Goal: Information Seeking & Learning: Learn about a topic

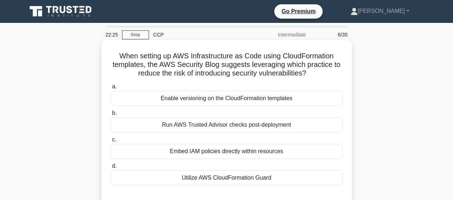
scroll to position [25, 0]
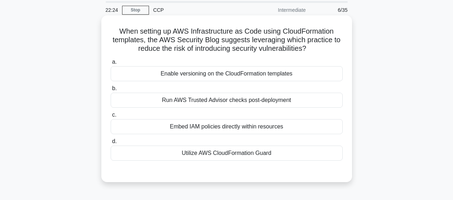
click at [214, 128] on div "Embed IAM policies directly within resources" at bounding box center [227, 126] width 232 height 15
click at [111, 117] on input "c. Embed IAM policies directly within resources" at bounding box center [111, 115] width 0 height 5
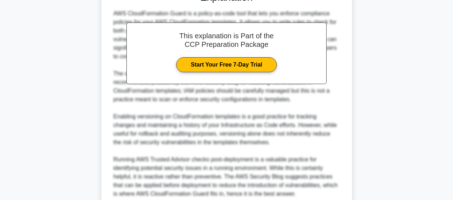
scroll to position [268, 0]
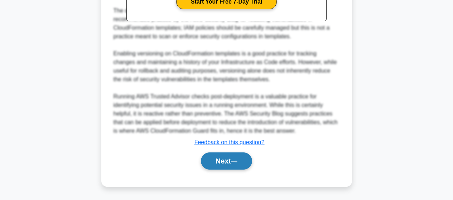
click at [228, 161] on button "Next" at bounding box center [226, 160] width 51 height 17
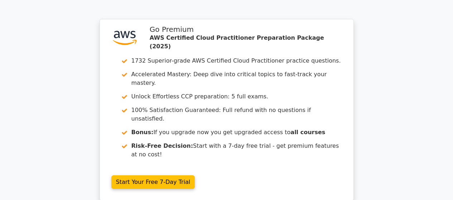
scroll to position [1097, 0]
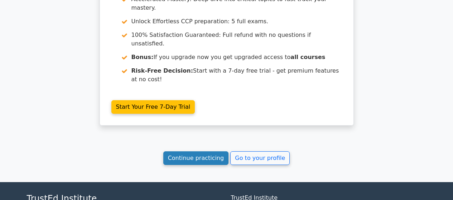
click at [203, 151] on link "Continue practicing" at bounding box center [195, 158] width 65 height 14
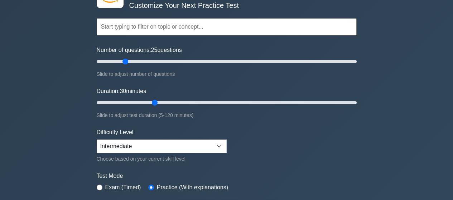
scroll to position [66, 0]
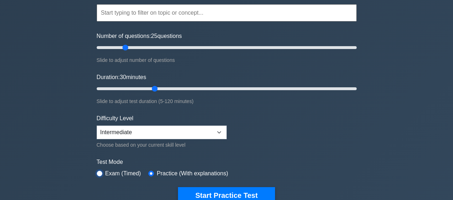
click at [100, 174] on input "radio" at bounding box center [100, 174] width 6 height 6
radio input "true"
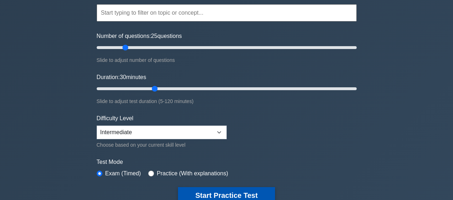
click at [221, 194] on button "Start Practice Test" at bounding box center [226, 195] width 97 height 16
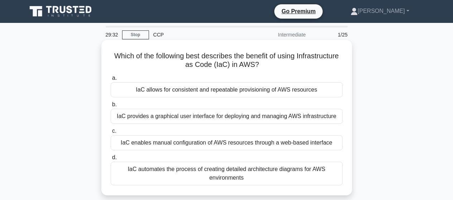
click at [259, 144] on div "IaC enables manual configuration of AWS resources through a web-based interface" at bounding box center [227, 142] width 232 height 15
click at [111, 133] on input "c. IaC enables manual configuration of AWS resources through a web-based interf…" at bounding box center [111, 131] width 0 height 5
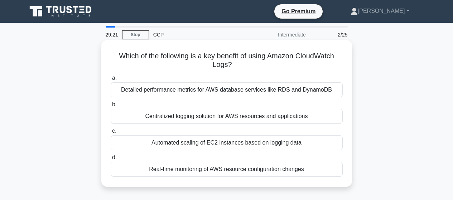
click at [213, 91] on div "Detailed performance metrics for AWS database services like RDS and DynamoDB" at bounding box center [227, 89] width 232 height 15
click at [111, 81] on input "a. Detailed performance metrics for AWS database services like RDS and DynamoDB" at bounding box center [111, 78] width 0 height 5
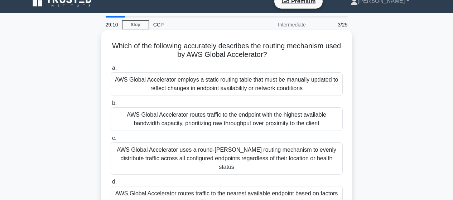
scroll to position [22, 0]
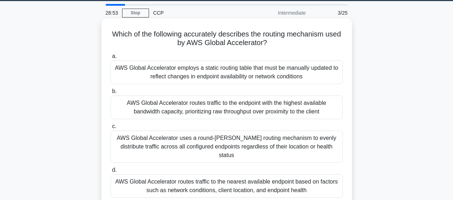
click at [247, 68] on div "AWS Global Accelerator employs a static routing table that must be manually upd…" at bounding box center [227, 72] width 232 height 24
click at [111, 59] on input "a. AWS Global Accelerator employs a static routing table that must be manually …" at bounding box center [111, 56] width 0 height 5
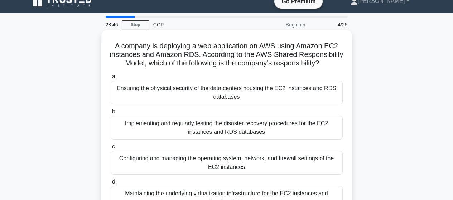
scroll to position [27, 0]
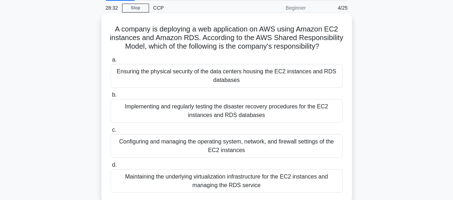
click at [252, 88] on div "Ensuring the physical security of the data centers housing the EC2 instances an…" at bounding box center [227, 76] width 232 height 24
click at [111, 62] on input "a. Ensuring the physical security of the data centers housing the EC2 instances…" at bounding box center [111, 60] width 0 height 5
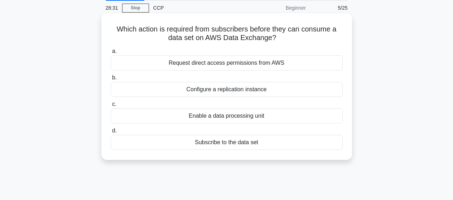
scroll to position [0, 0]
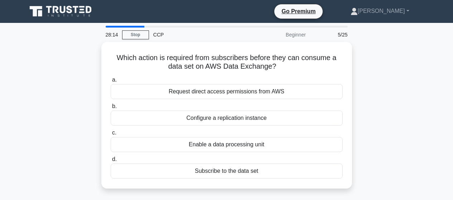
drag, startPoint x: 12, startPoint y: 143, endPoint x: 0, endPoint y: 214, distance: 71.8
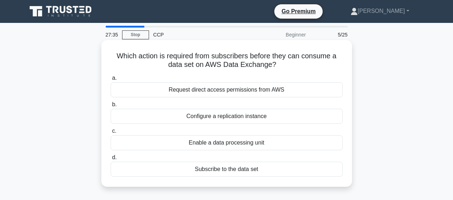
click at [236, 143] on div "Enable a data processing unit" at bounding box center [227, 142] width 232 height 15
click at [111, 133] on input "c. Enable a data processing unit" at bounding box center [111, 131] width 0 height 5
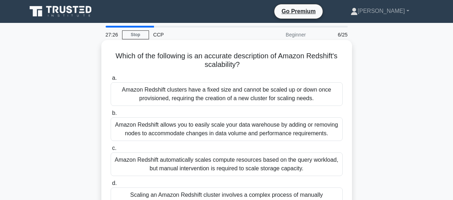
drag, startPoint x: 219, startPoint y: 96, endPoint x: 238, endPoint y: 106, distance: 21.3
click at [221, 96] on div "Amazon Redshift clusters have a fixed size and cannot be scaled up or down once…" at bounding box center [227, 94] width 232 height 24
click at [249, 98] on div "Amazon Redshift clusters have a fixed size and cannot be scaled up or down once…" at bounding box center [227, 94] width 232 height 24
click at [111, 81] on input "a. Amazon Redshift clusters have a fixed size and cannot be scaled up or down o…" at bounding box center [111, 78] width 0 height 5
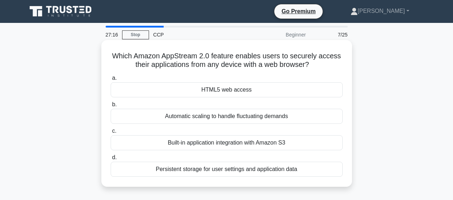
click at [271, 115] on div "Automatic scaling to handle fluctuating demands" at bounding box center [227, 116] width 232 height 15
click at [111, 107] on input "b. Automatic scaling to handle fluctuating demands" at bounding box center [111, 104] width 0 height 5
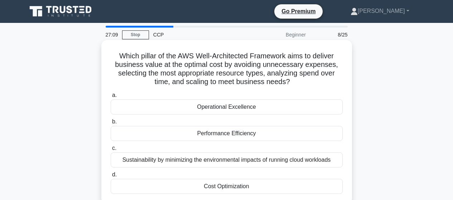
click at [240, 135] on div "Performance Efficiency" at bounding box center [227, 133] width 232 height 15
click at [111, 124] on input "b. Performance Efficiency" at bounding box center [111, 122] width 0 height 5
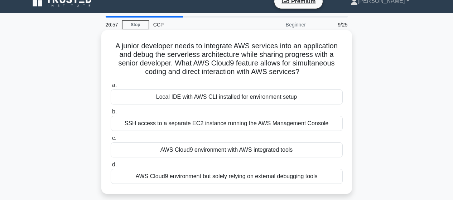
scroll to position [23, 0]
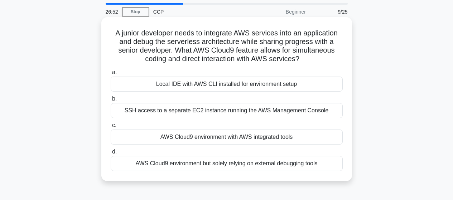
click at [274, 141] on div "AWS Cloud9 environment with AWS integrated tools" at bounding box center [227, 137] width 232 height 15
click at [111, 128] on input "c. AWS Cloud9 environment with AWS integrated tools" at bounding box center [111, 125] width 0 height 5
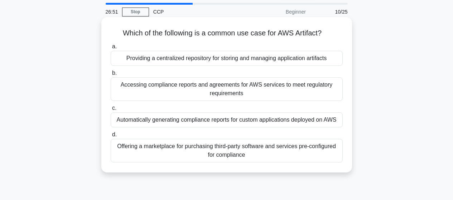
scroll to position [0, 0]
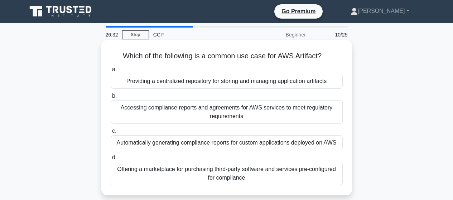
click at [238, 112] on div "Accessing compliance reports and agreements for AWS services to meet regulatory…" at bounding box center [227, 112] width 232 height 24
click at [111, 98] on input "b. Accessing compliance reports and agreements for AWS services to meet regulat…" at bounding box center [111, 96] width 0 height 5
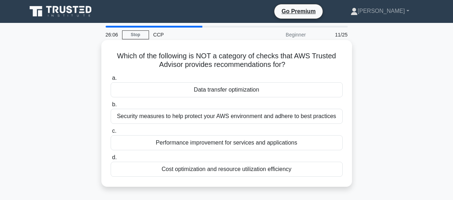
click at [233, 93] on div "Data transfer optimization" at bounding box center [227, 89] width 232 height 15
click at [111, 81] on input "a. Data transfer optimization" at bounding box center [111, 78] width 0 height 5
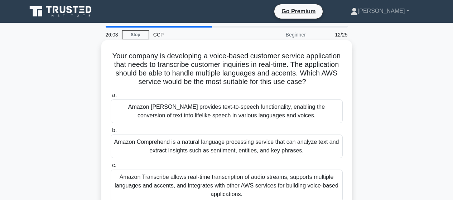
click at [225, 149] on div "Amazon Comprehend is a natural language processing service that can analyze tex…" at bounding box center [227, 147] width 232 height 24
click at [111, 133] on input "b. Amazon Comprehend is a natural language processing service that can analyze …" at bounding box center [111, 130] width 0 height 5
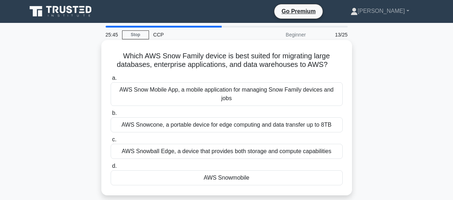
click at [223, 173] on div "AWS Snowmobile" at bounding box center [227, 177] width 232 height 15
click at [111, 169] on input "d. AWS Snowmobile" at bounding box center [111, 166] width 0 height 5
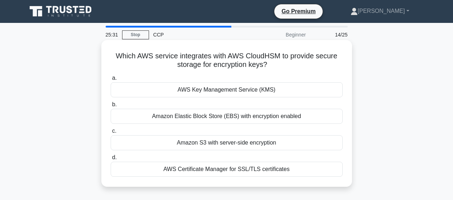
click at [230, 169] on div "AWS Certificate Manager for SSL/TLS certificates" at bounding box center [227, 169] width 232 height 15
click at [111, 160] on input "d. AWS Certificate Manager for SSL/TLS certificates" at bounding box center [111, 157] width 0 height 5
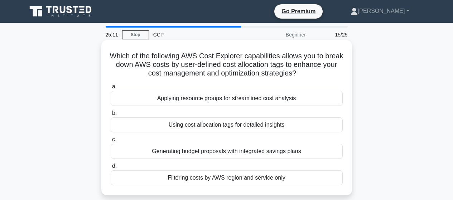
click at [224, 101] on div "Applying resource groups for streamlined cost analysis" at bounding box center [227, 98] width 232 height 15
click at [111, 89] on input "a. Applying resource groups for streamlined cost analysis" at bounding box center [111, 86] width 0 height 5
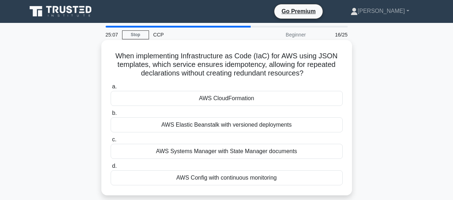
click at [226, 99] on div "AWS CloudFormation" at bounding box center [227, 98] width 232 height 15
click at [111, 89] on input "a. AWS CloudFormation" at bounding box center [111, 86] width 0 height 5
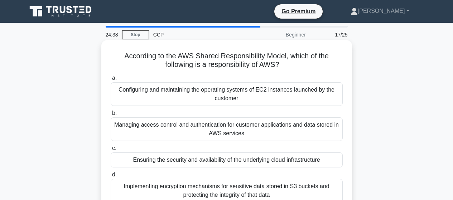
click at [211, 192] on div "Implementing encryption mechanisms for sensitive data stored in S3 buckets and …" at bounding box center [227, 191] width 232 height 24
click at [111, 177] on input "d. Implementing encryption mechanisms for sensitive data stored in S3 buckets a…" at bounding box center [111, 174] width 0 height 5
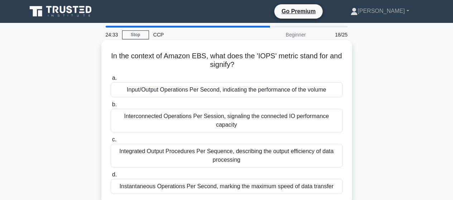
click at [224, 90] on div "Input/Output Operations Per Second, indicating the performance of the volume" at bounding box center [227, 89] width 232 height 15
click at [111, 81] on input "a. Input/Output Operations Per Second, indicating the performance of the volume" at bounding box center [111, 78] width 0 height 5
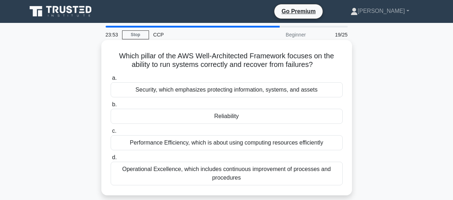
click at [237, 120] on div "Reliability" at bounding box center [227, 116] width 232 height 15
click at [111, 107] on input "b. Reliability" at bounding box center [111, 104] width 0 height 5
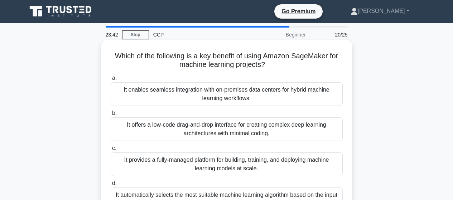
scroll to position [10, 0]
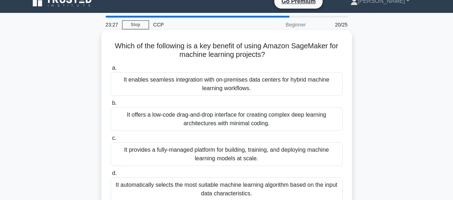
click at [272, 186] on div "It automatically selects the most suitable machine learning algorithm based on …" at bounding box center [227, 190] width 232 height 24
click at [111, 176] on input "d. It automatically selects the most suitable machine learning algorithm based …" at bounding box center [111, 173] width 0 height 5
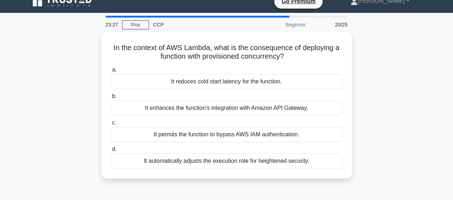
scroll to position [0, 0]
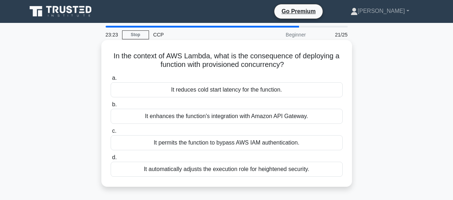
click at [220, 89] on div "It reduces cold start latency for the function." at bounding box center [227, 89] width 232 height 15
click at [111, 81] on input "a. It reduces cold start latency for the function." at bounding box center [111, 78] width 0 height 5
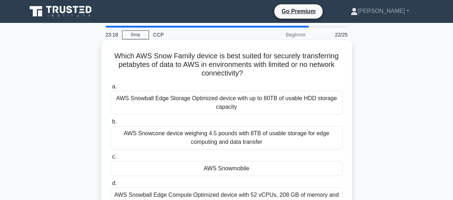
scroll to position [10, 0]
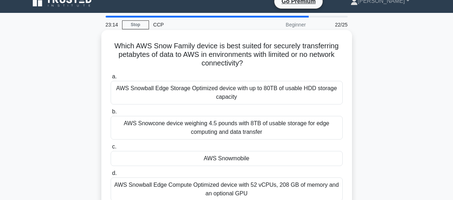
click at [221, 161] on div "AWS Snowmobile" at bounding box center [227, 158] width 232 height 15
click at [111, 149] on input "c. AWS Snowmobile" at bounding box center [111, 147] width 0 height 5
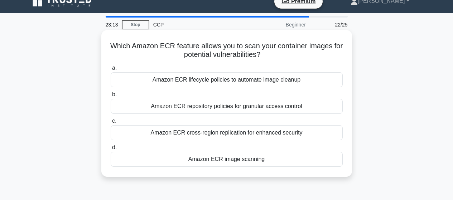
scroll to position [0, 0]
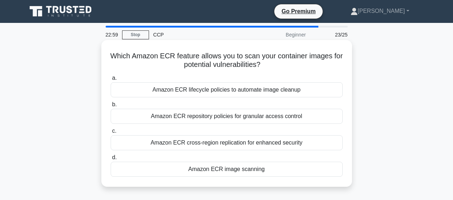
click at [220, 170] on div "Amazon ECR image scanning" at bounding box center [227, 169] width 232 height 15
click at [244, 169] on div "Amazon ECR image scanning" at bounding box center [227, 169] width 232 height 15
click at [111, 160] on input "d. Amazon ECR image scanning" at bounding box center [111, 157] width 0 height 5
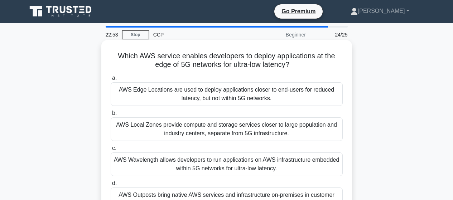
scroll to position [10, 0]
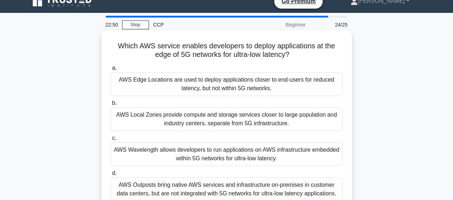
click at [247, 88] on div "AWS Edge Locations are used to deploy applications closer to end-users for redu…" at bounding box center [227, 84] width 232 height 24
click at [111, 71] on input "a. AWS Edge Locations are used to deploy applications closer to end-users for r…" at bounding box center [111, 68] width 0 height 5
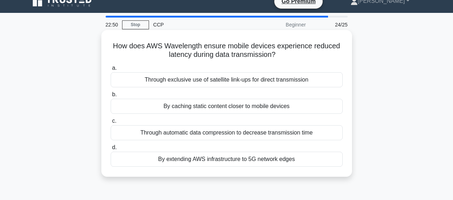
scroll to position [0, 0]
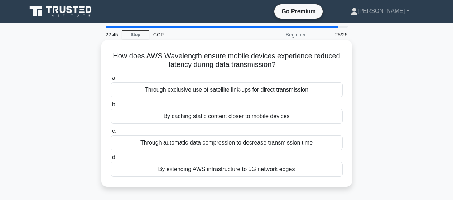
click at [205, 118] on div "By caching static content closer to mobile devices" at bounding box center [227, 116] width 232 height 15
click at [111, 107] on input "b. By caching static content closer to mobile devices" at bounding box center [111, 104] width 0 height 5
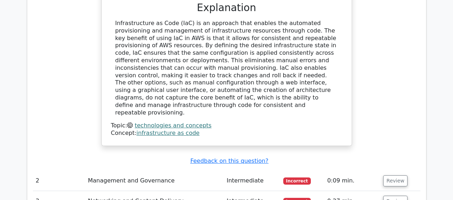
scroll to position [938, 0]
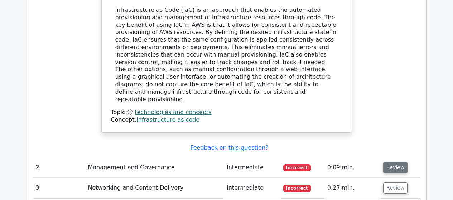
click at [392, 162] on button "Review" at bounding box center [395, 167] width 24 height 11
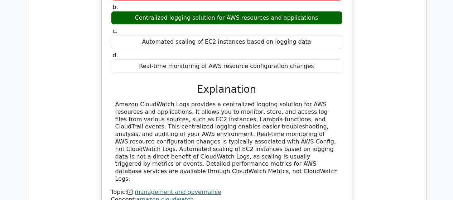
scroll to position [1212, 0]
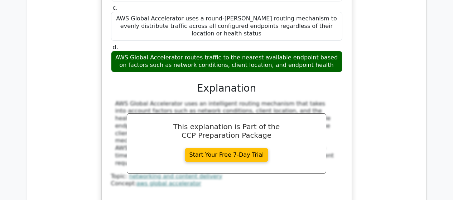
scroll to position [1550, 0]
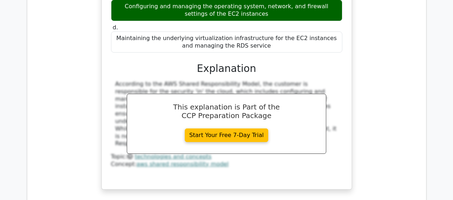
scroll to position [1929, 0]
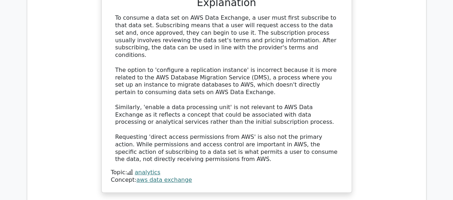
scroll to position [2300, 0]
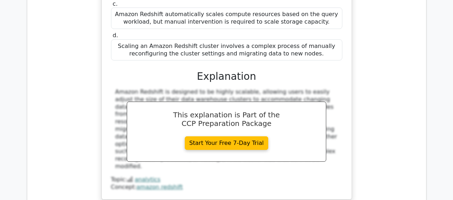
scroll to position [2646, 0]
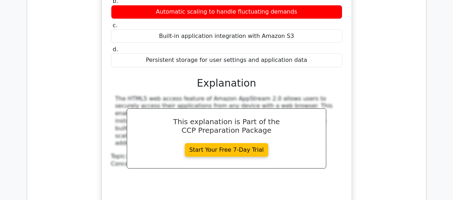
scroll to position [2946, 0]
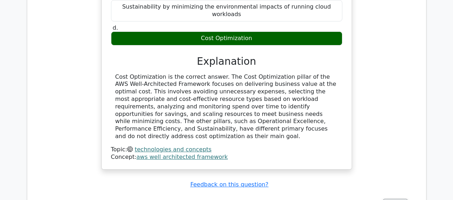
scroll to position [3313, 0]
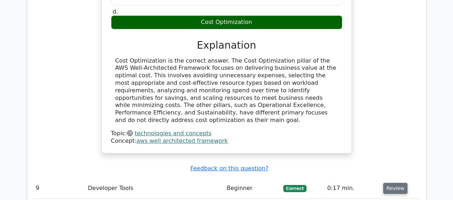
click at [392, 183] on button "Review" at bounding box center [395, 188] width 24 height 11
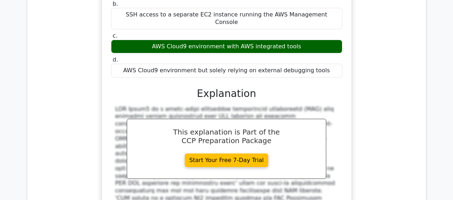
scroll to position [3610, 0]
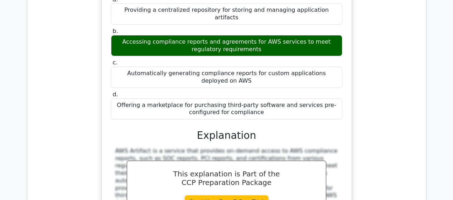
scroll to position [3965, 0]
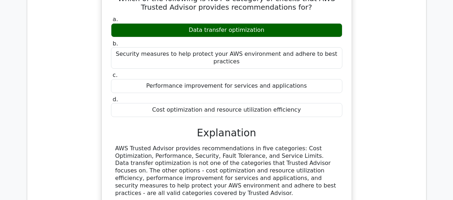
scroll to position [4281, 0]
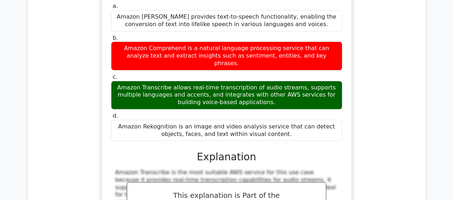
scroll to position [4607, 0]
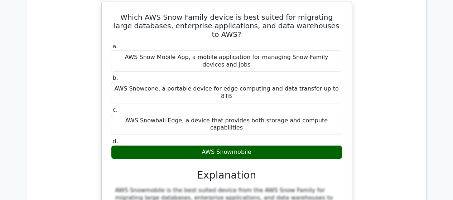
scroll to position [4960, 0]
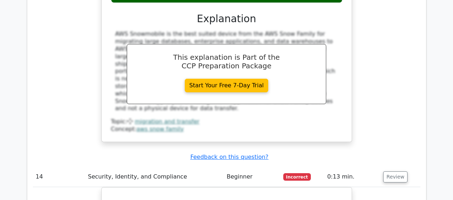
scroll to position [5221, 0]
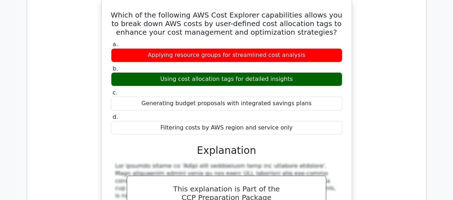
scroll to position [5595, 0]
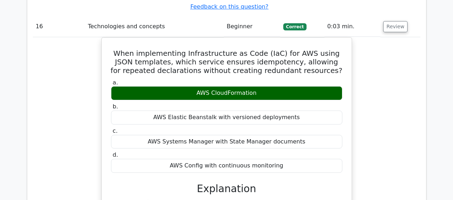
scroll to position [5926, 0]
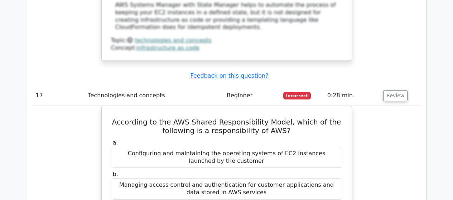
scroll to position [6247, 0]
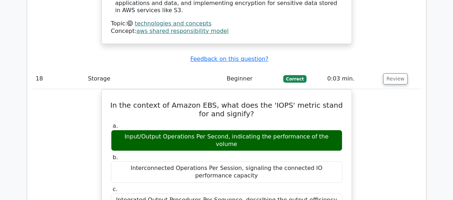
scroll to position [6607, 0]
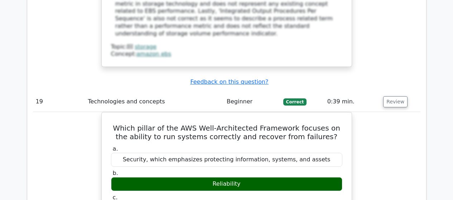
scroll to position [6970, 0]
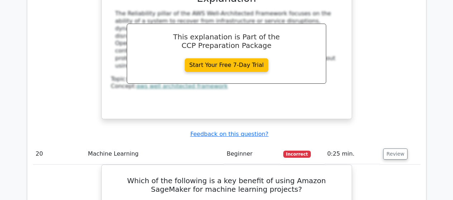
scroll to position [7237, 0]
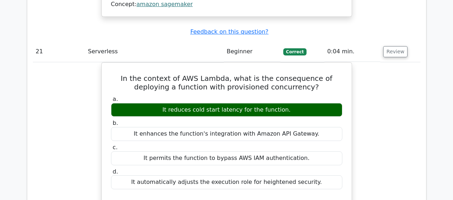
scroll to position [7670, 0]
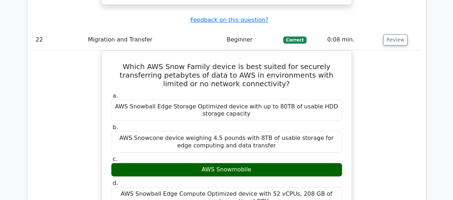
scroll to position [8010, 0]
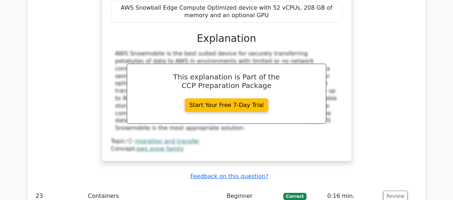
scroll to position [8236, 0]
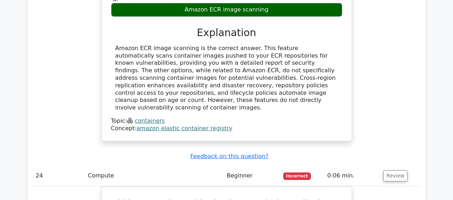
scroll to position [8560, 0]
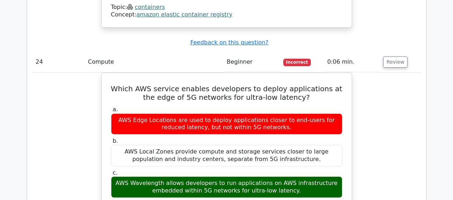
scroll to position [8661, 0]
